Goal: Use online tool/utility: Utilize a website feature to perform a specific function

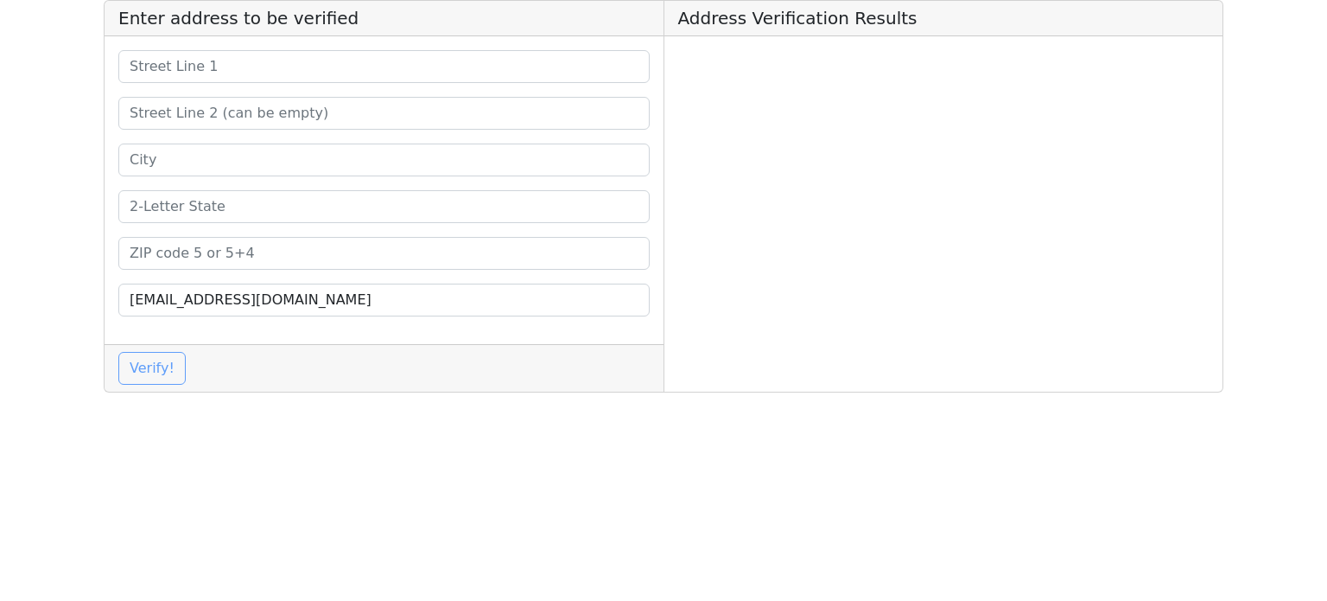
click at [316, 82] on div "[EMAIL_ADDRESS][DOMAIN_NAME]" at bounding box center [384, 190] width 559 height 308
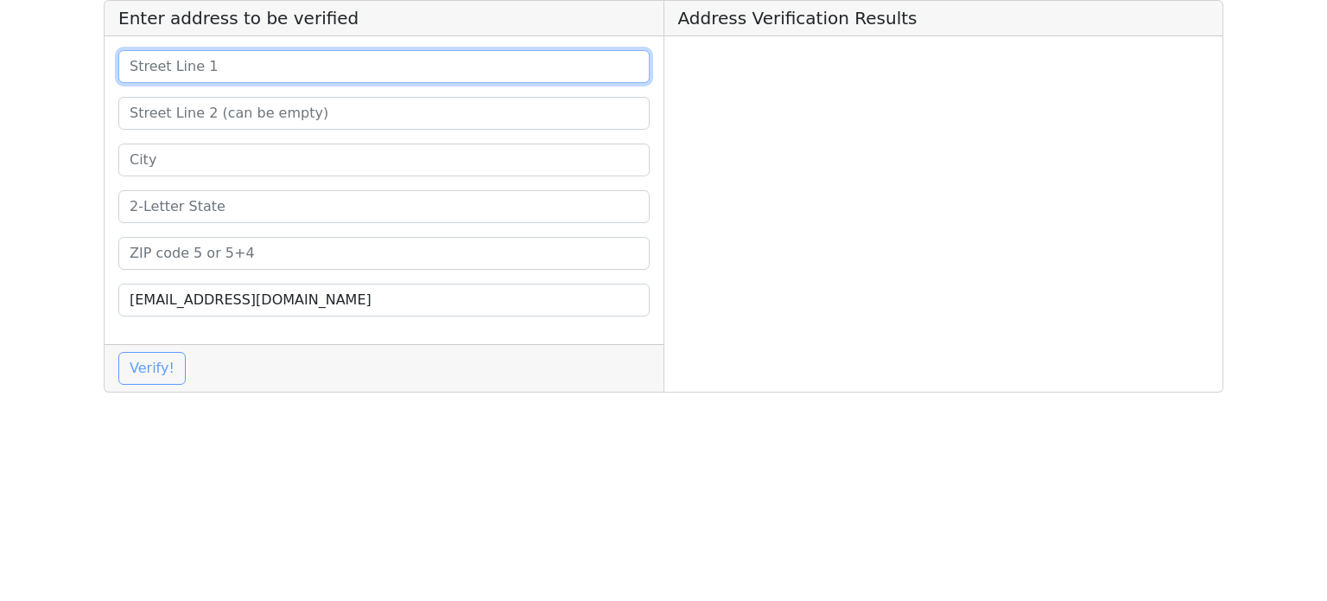
click at [328, 65] on input at bounding box center [383, 66] width 531 height 33
paste input "[STREET_ADDRESS]"
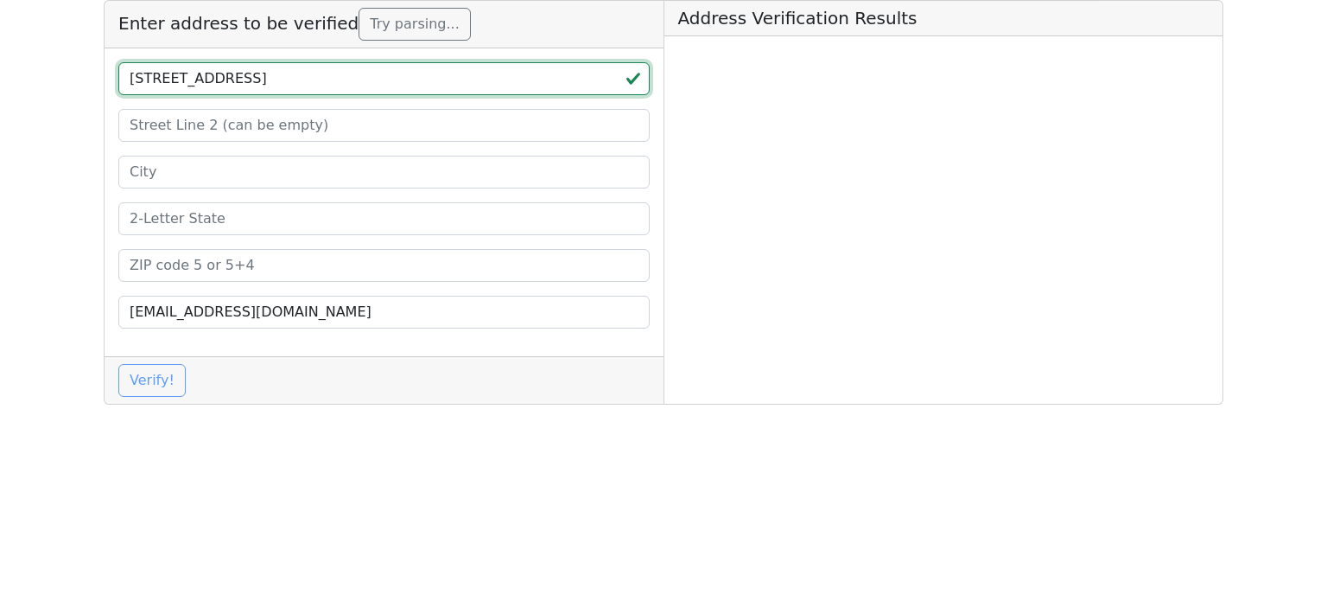
click at [410, 81] on input "[STREET_ADDRESS]" at bounding box center [383, 78] width 531 height 33
type input "[STREET_ADDRESS]"
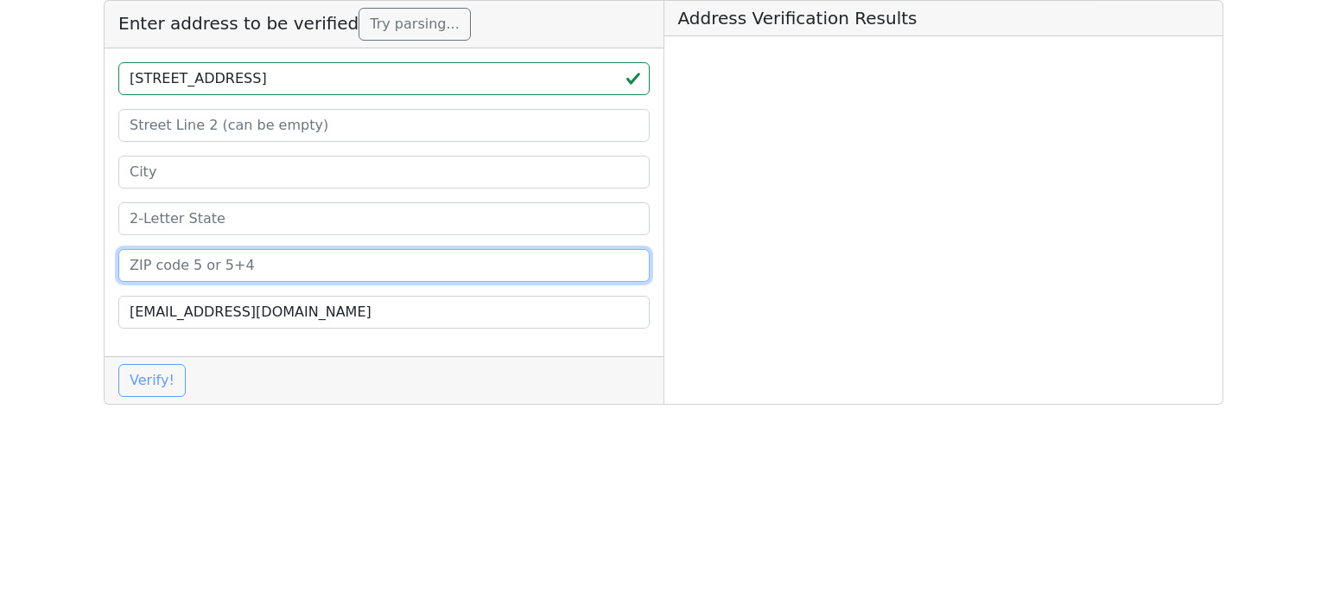
click at [302, 267] on input at bounding box center [383, 265] width 531 height 33
paste input "95670"
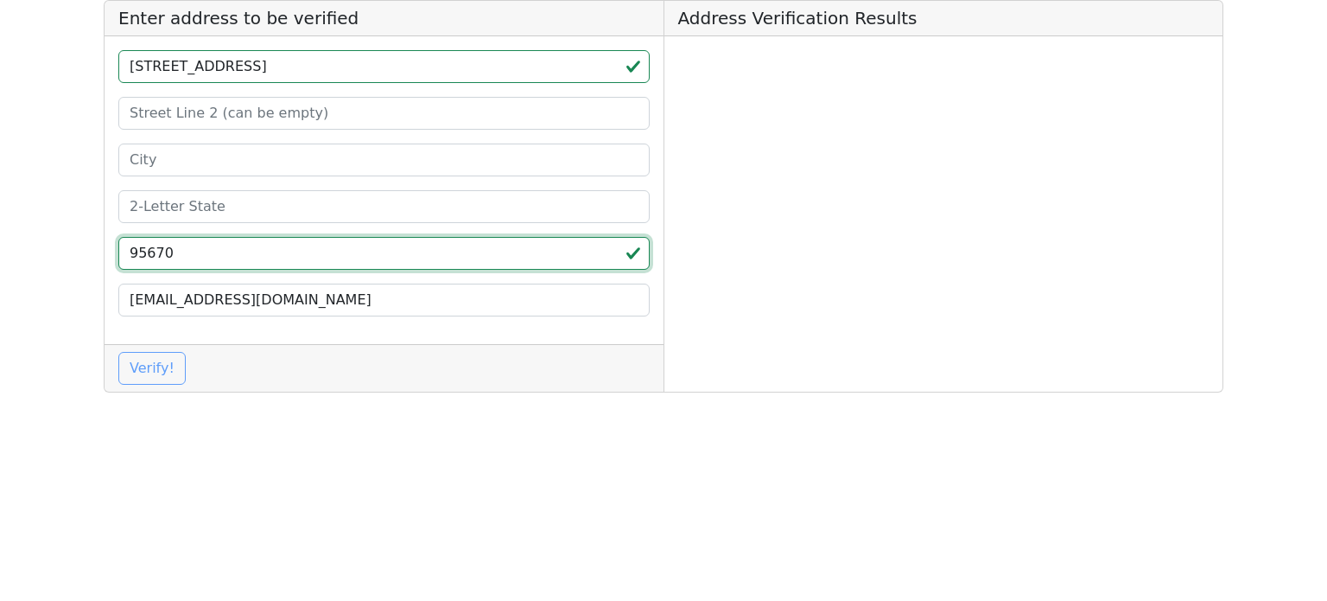
type input "95670"
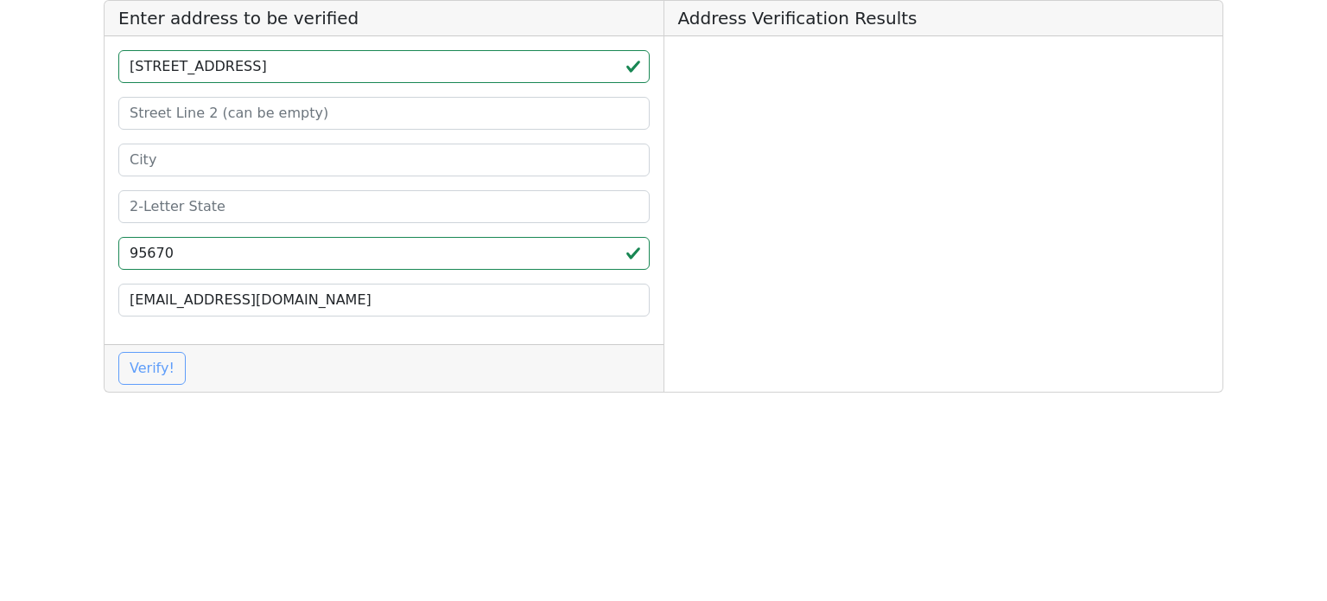
click at [309, 232] on div "[STREET_ADDRESS] [EMAIL_ADDRESS][DOMAIN_NAME]" at bounding box center [384, 190] width 559 height 308
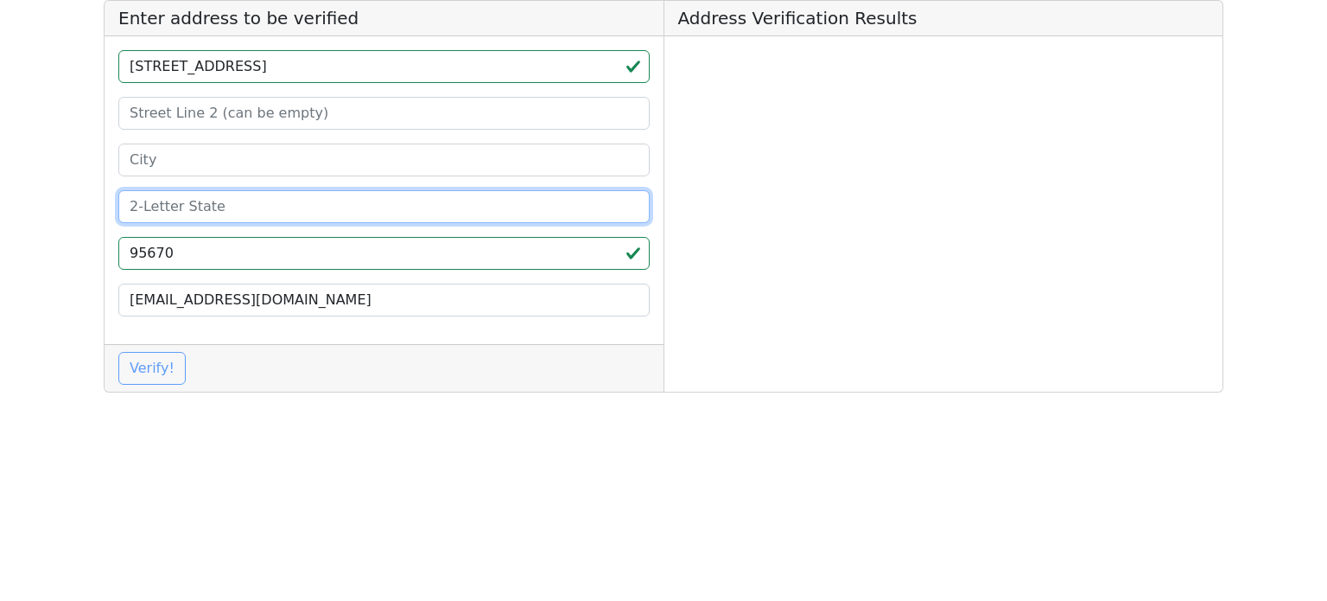
click at [319, 220] on input at bounding box center [383, 206] width 531 height 33
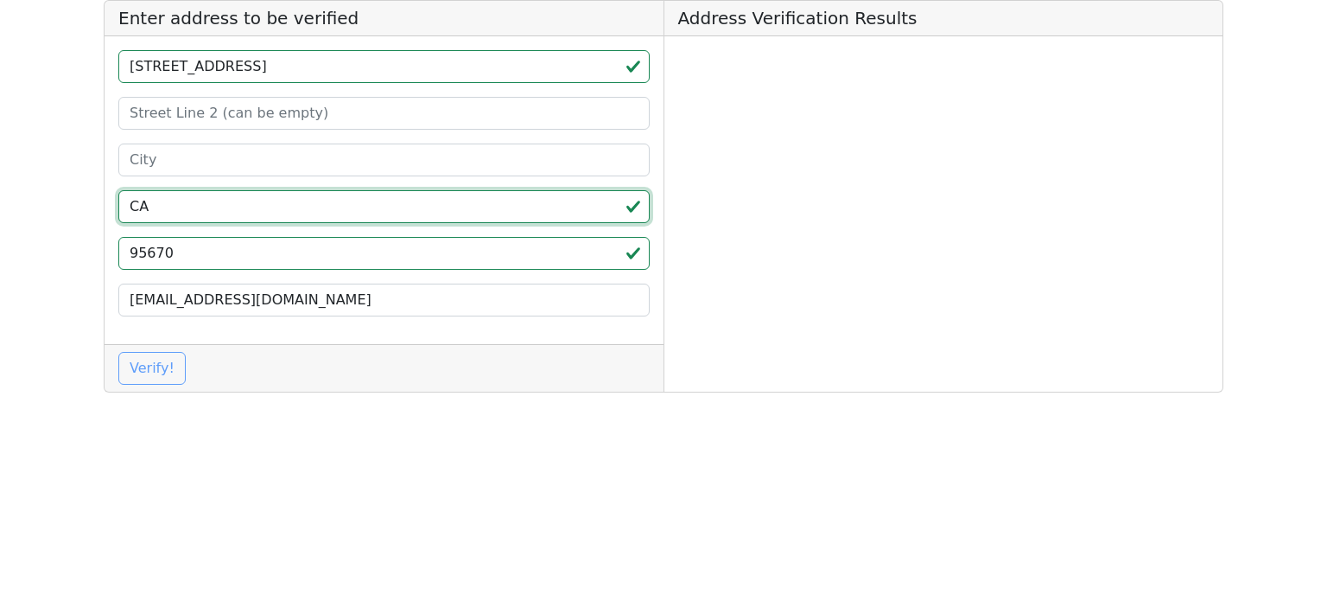
type input "CA"
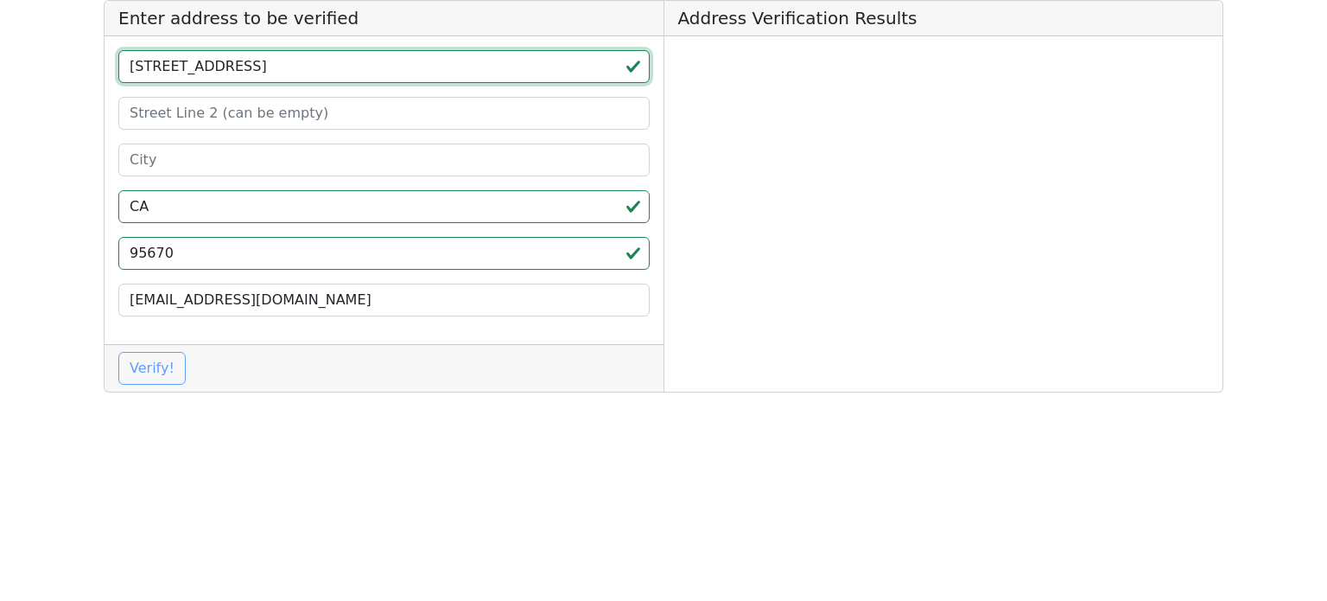
click at [346, 72] on input "[STREET_ADDRESS]" at bounding box center [383, 66] width 531 height 33
type input "[STREET_ADDRESS]"
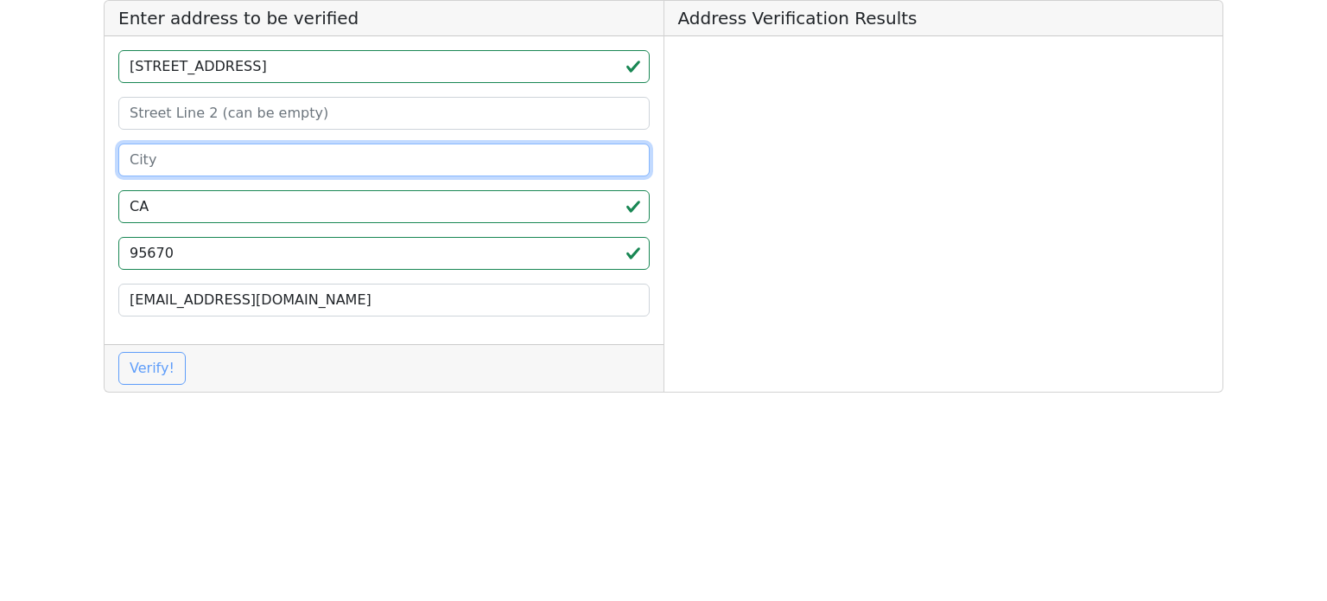
click at [301, 154] on input at bounding box center [383, 159] width 531 height 33
paste input "[PERSON_NAME]"
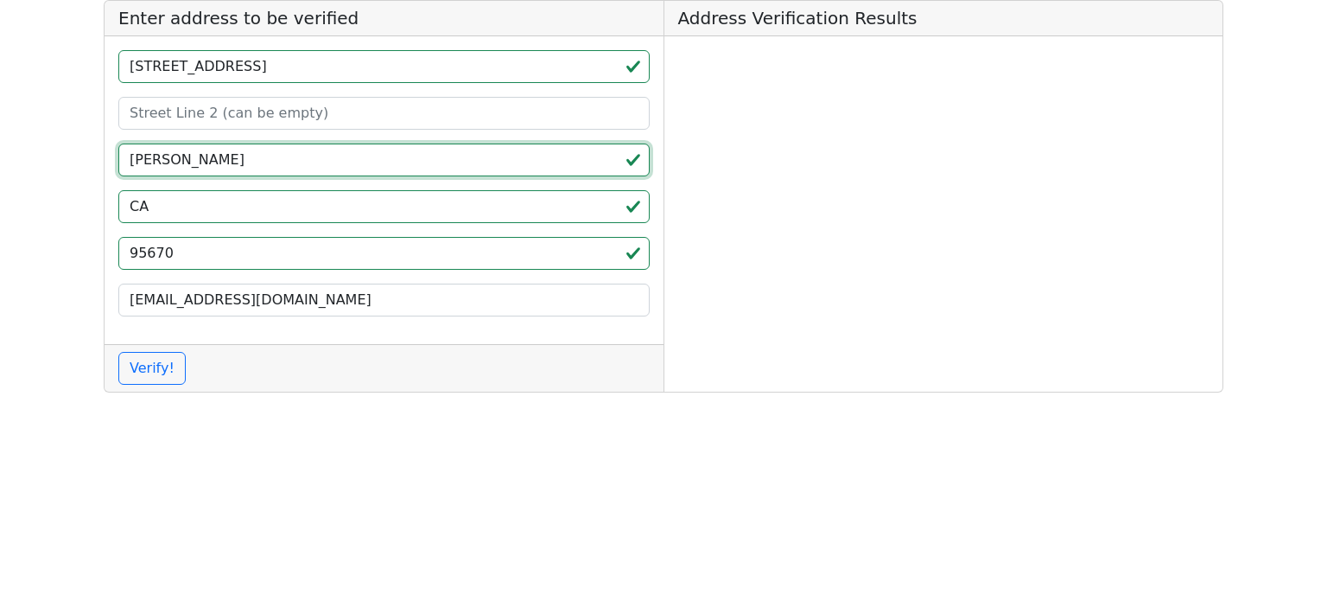
type input "[PERSON_NAME]"
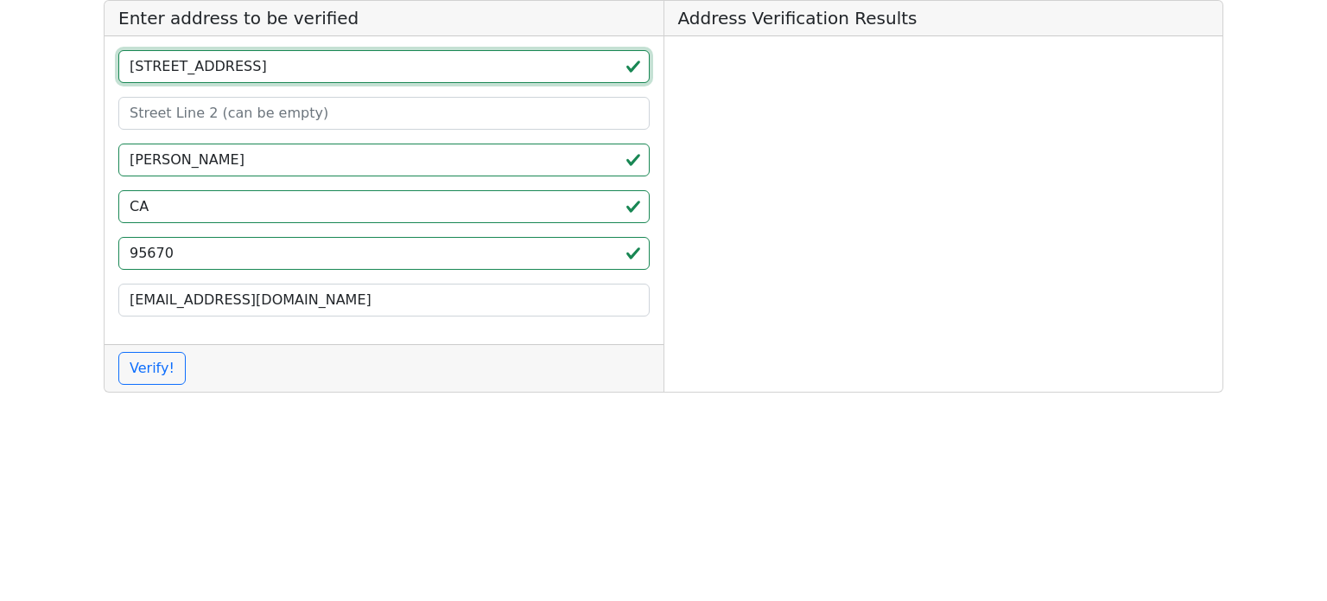
click at [313, 74] on input "[STREET_ADDRESS]" at bounding box center [383, 66] width 531 height 33
type input "[STREET_ADDRESS]"
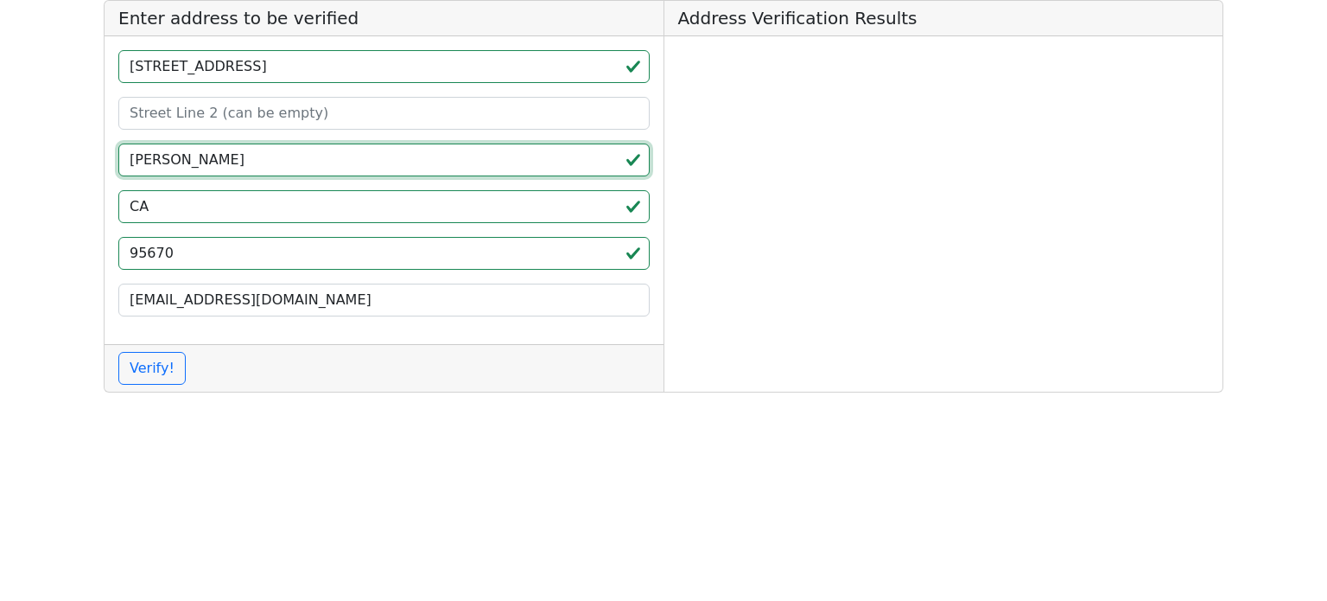
click at [128, 163] on input "[PERSON_NAME]" at bounding box center [383, 159] width 531 height 33
paste input "Rancho"
type input "[GEOGRAPHIC_DATA][PERSON_NAME]"
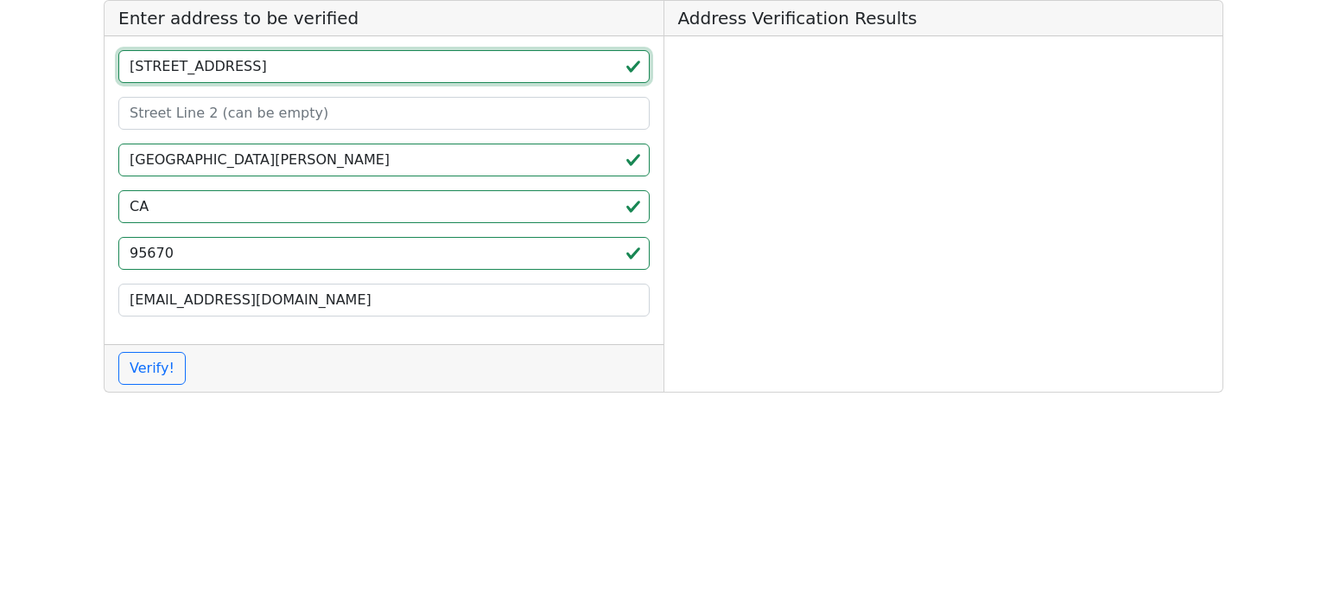
drag, startPoint x: 272, startPoint y: 65, endPoint x: 242, endPoint y: 67, distance: 30.4
click at [242, 67] on input "[STREET_ADDRESS]" at bounding box center [383, 66] width 531 height 33
type input "[STREET_ADDRESS]"
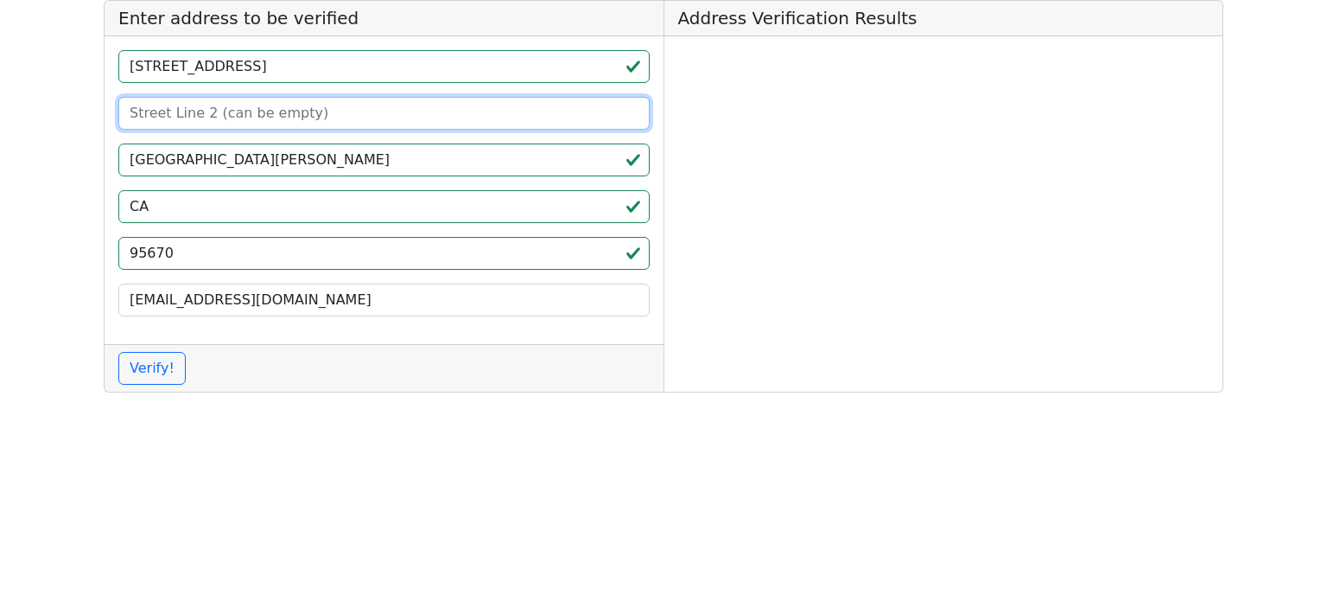
click at [242, 122] on input at bounding box center [383, 113] width 531 height 33
paste input "unit B"
type input "unit B"
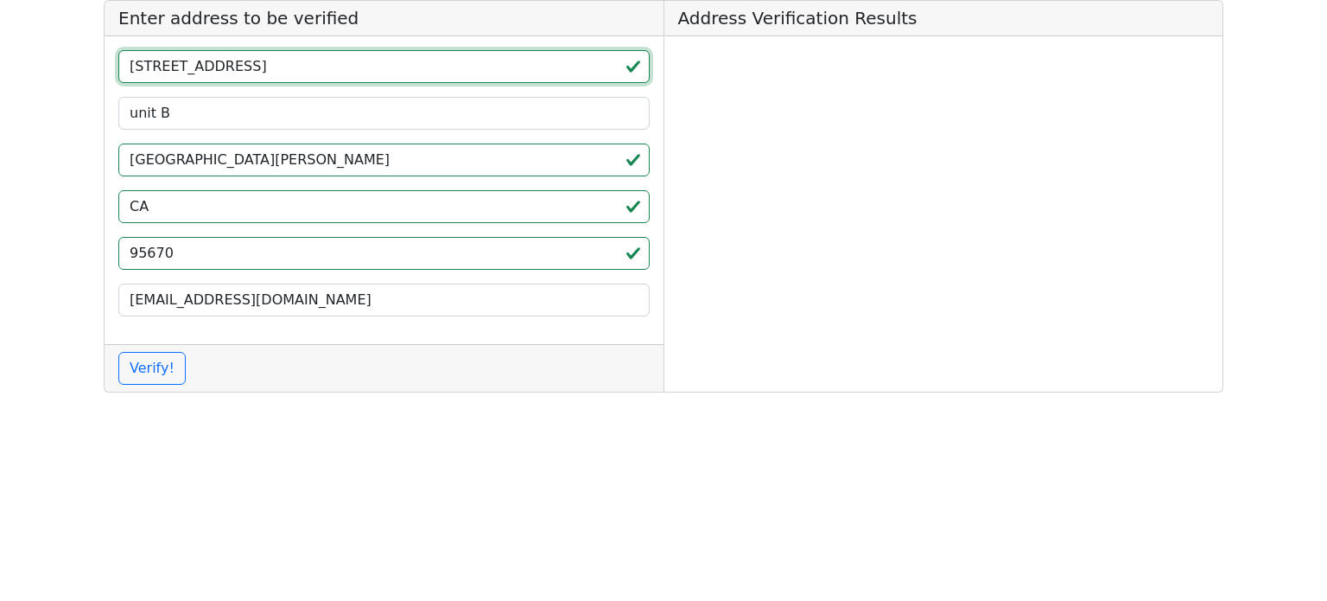
drag, startPoint x: 238, startPoint y: 71, endPoint x: 261, endPoint y: 71, distance: 23.3
click at [260, 71] on input "[STREET_ADDRESS]" at bounding box center [383, 66] width 531 height 33
type input "[STREET_ADDRESS]"
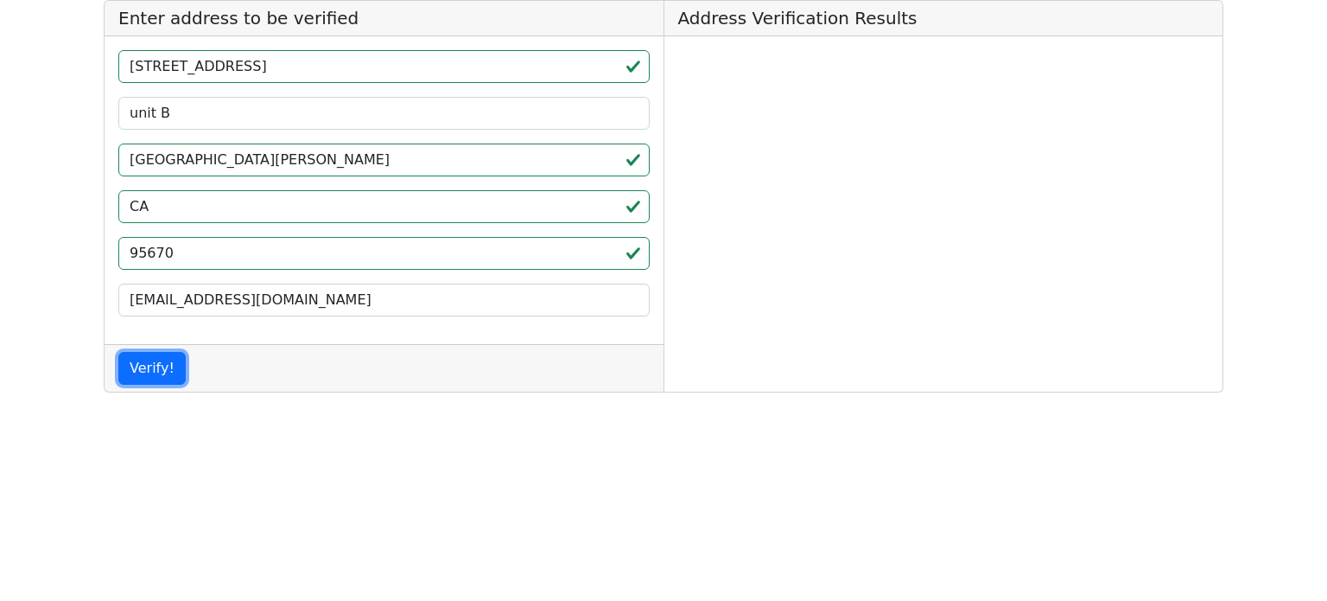
click at [118, 352] on button "Verify!" at bounding box center [151, 368] width 67 height 33
